Goal: Navigation & Orientation: Find specific page/section

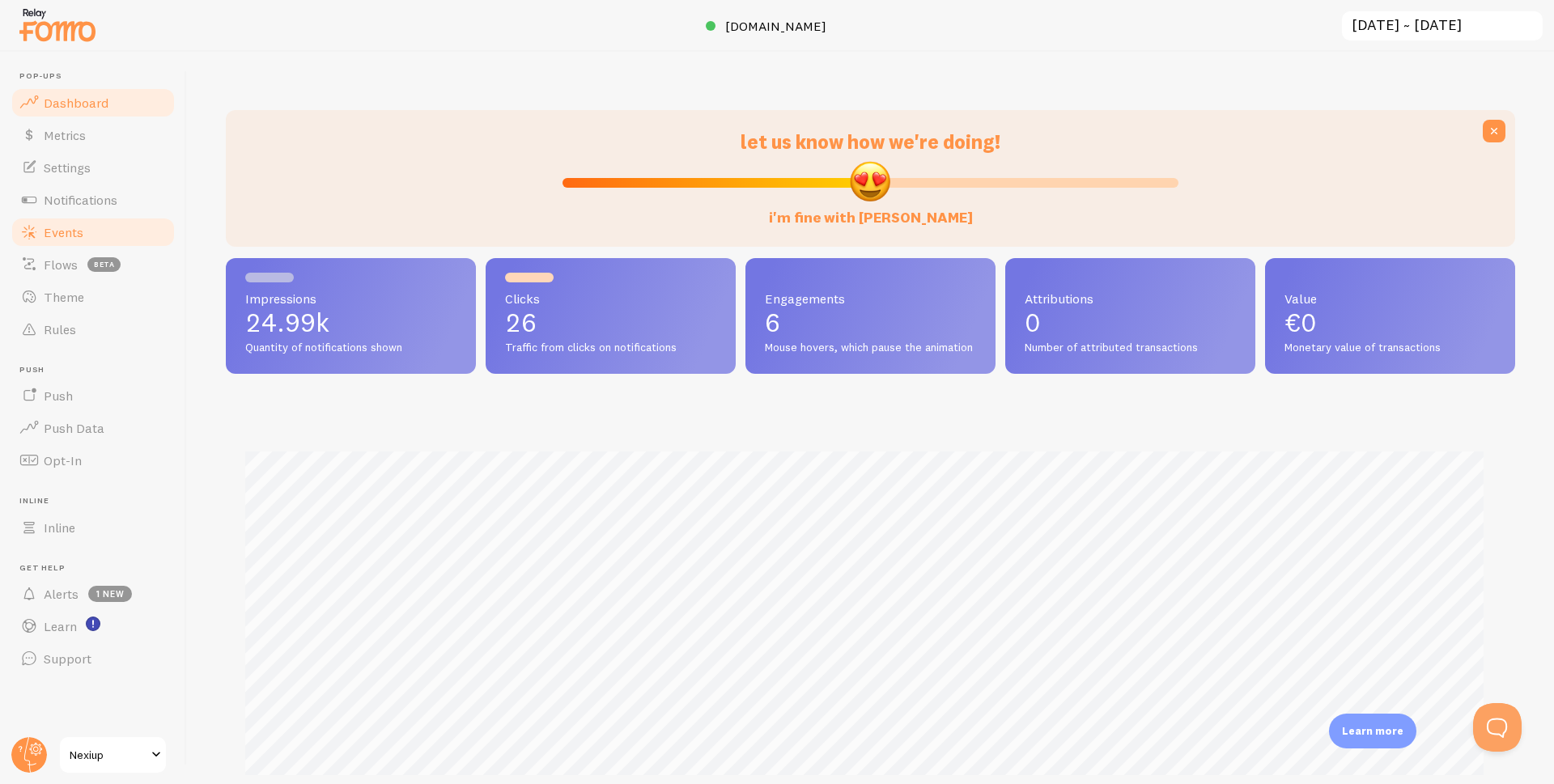
click at [55, 228] on span "Events" at bounding box center [62, 232] width 39 height 16
